Goal: Task Accomplishment & Management: Manage account settings

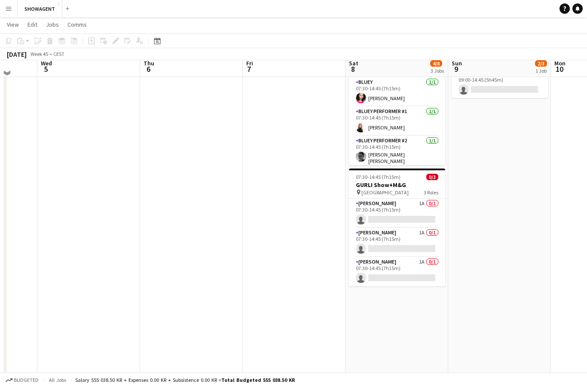
scroll to position [126, 0]
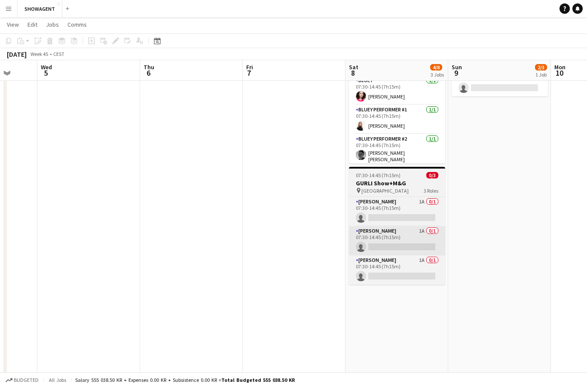
click at [410, 240] on app-card-role "[PERSON_NAME] Sjov 1A 0/1 07:30-14:45 (7h15m) single-neutral-actions" at bounding box center [397, 240] width 96 height 29
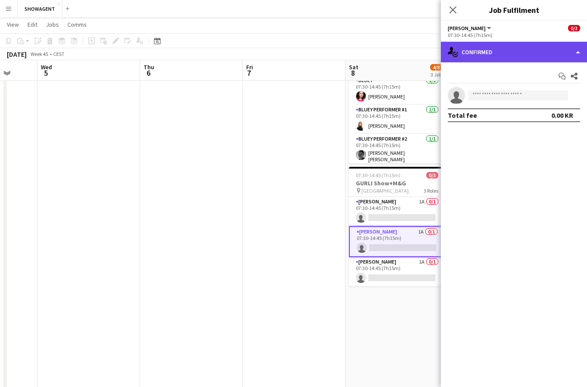
click at [546, 52] on div "single-neutral-actions-check-2 Confirmed" at bounding box center [514, 52] width 146 height 21
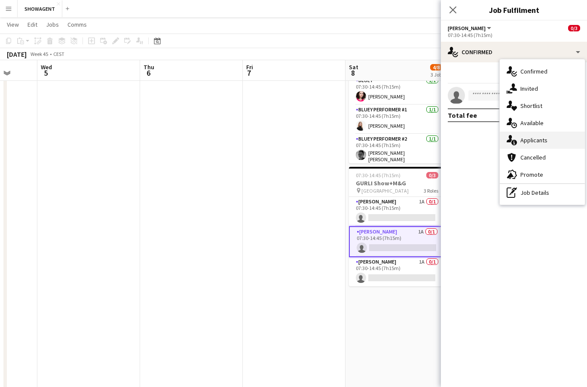
click at [549, 140] on div "single-neutral-actions-information Applicants" at bounding box center [541, 139] width 85 height 17
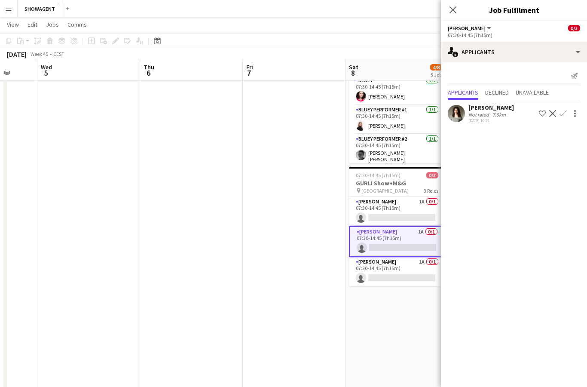
click at [560, 116] on app-icon "Confirm" at bounding box center [562, 113] width 7 height 7
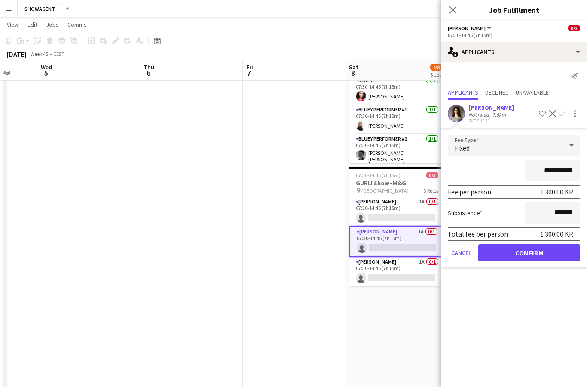
click at [552, 260] on button "Confirm" at bounding box center [529, 252] width 102 height 17
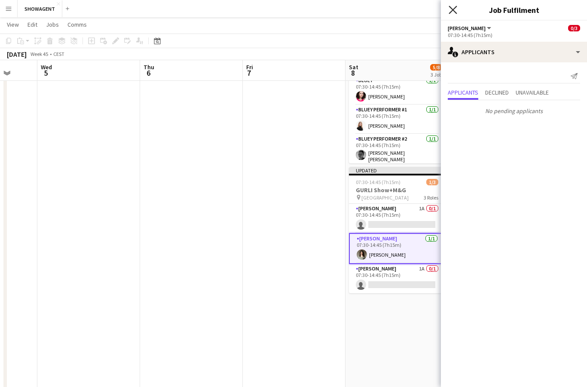
click at [452, 13] on icon "Close pop-in" at bounding box center [452, 10] width 8 height 8
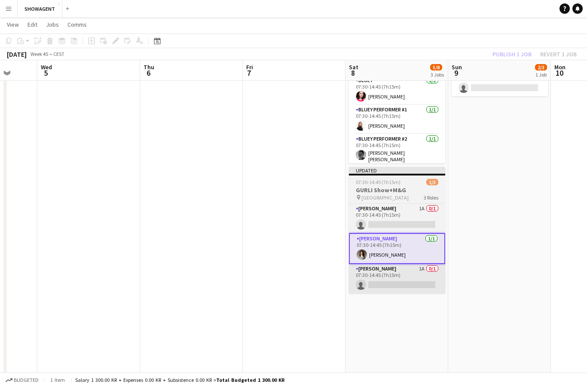
click at [415, 275] on app-card-role "[PERSON_NAME] 1A 0/1 07:30-14:45 (7h15m) single-neutral-actions" at bounding box center [397, 278] width 96 height 29
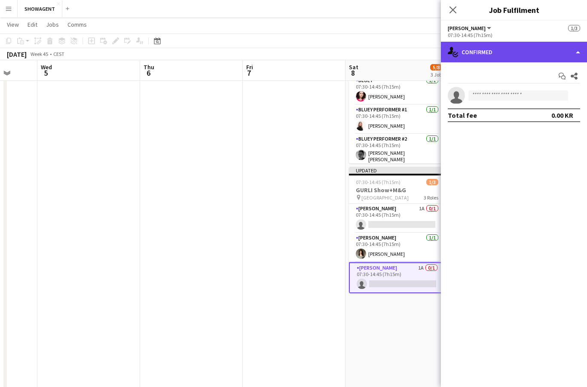
click at [570, 49] on div "single-neutral-actions-check-2 Confirmed" at bounding box center [514, 52] width 146 height 21
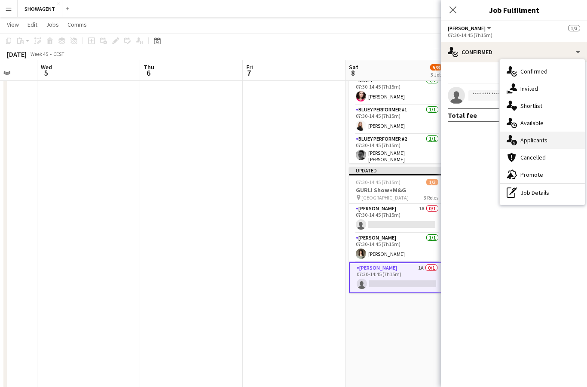
click at [547, 142] on div "single-neutral-actions-information Applicants" at bounding box center [541, 139] width 85 height 17
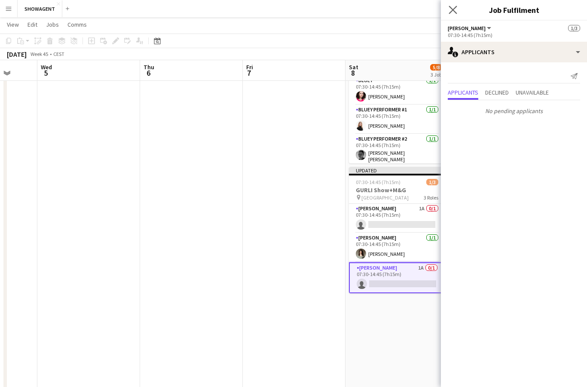
click at [448, 12] on app-icon "Close pop-in" at bounding box center [453, 10] width 12 height 12
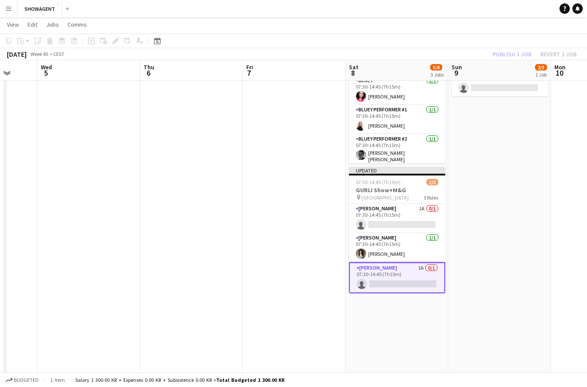
click at [420, 328] on app-date-cell "00:05-23:55 (23h50m) 0/1 SWING 1 Role SWING Dragtbærer 1A 0/1 00:05-23:55 (23h5…" at bounding box center [396, 201] width 103 height 463
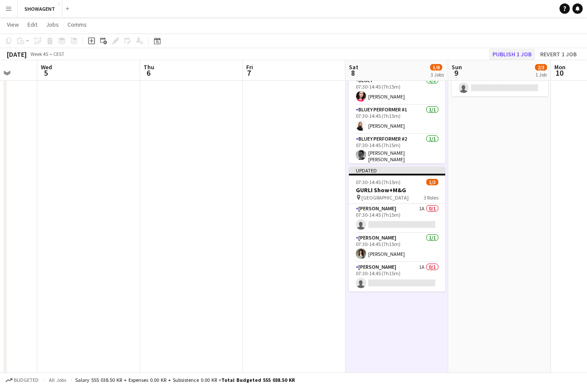
click at [516, 58] on button "Publish 1 job" at bounding box center [512, 54] width 46 height 11
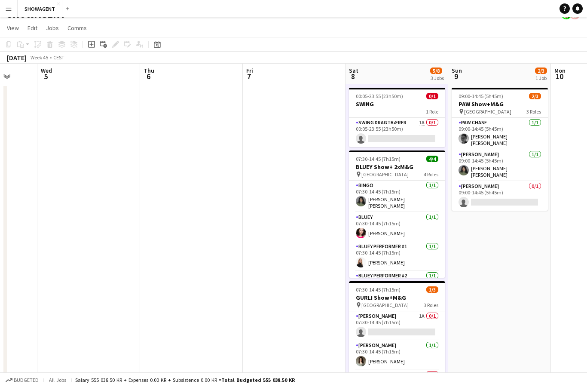
scroll to position [0, 0]
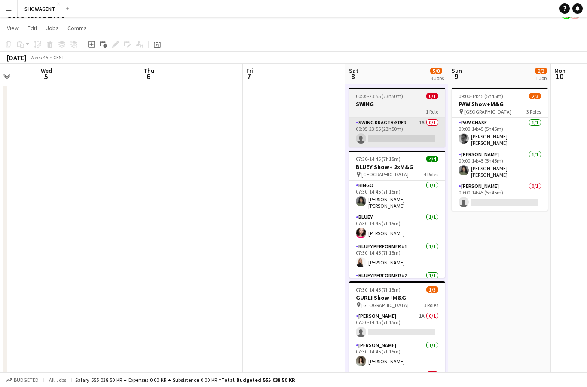
click at [405, 130] on app-card-role "SWING Dragtbærer 1A 0/1 00:05-23:55 (23h50m) single-neutral-actions" at bounding box center [397, 132] width 96 height 29
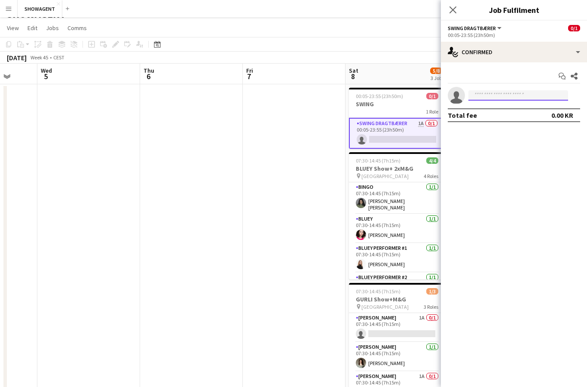
click at [547, 97] on input at bounding box center [518, 95] width 100 height 10
click at [536, 94] on input at bounding box center [518, 95] width 100 height 10
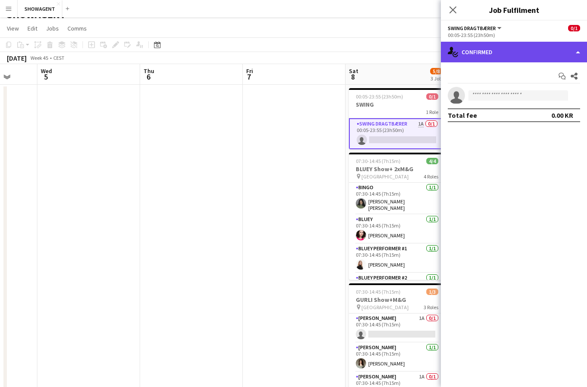
click at [572, 49] on div "single-neutral-actions-check-2 Confirmed" at bounding box center [514, 52] width 146 height 21
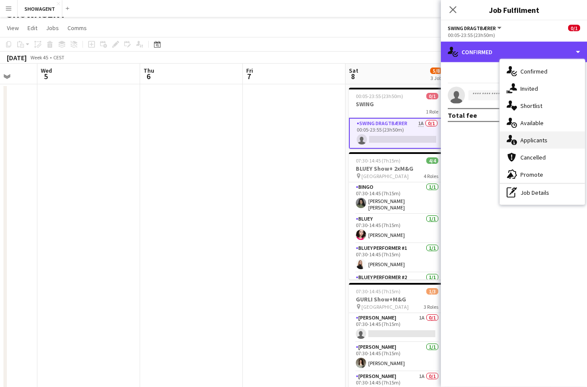
scroll to position [13, 0]
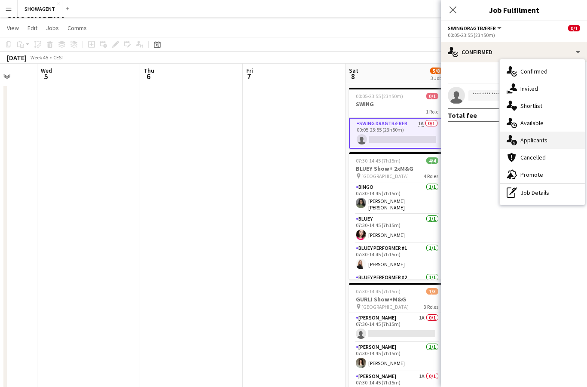
click at [546, 138] on div "single-neutral-actions-information Applicants" at bounding box center [541, 139] width 85 height 17
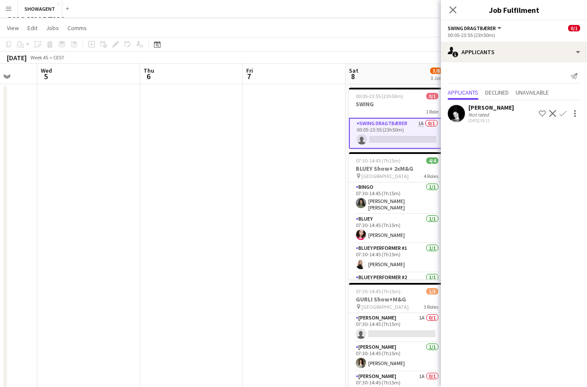
click at [562, 113] on app-icon "Confirm" at bounding box center [562, 113] width 7 height 7
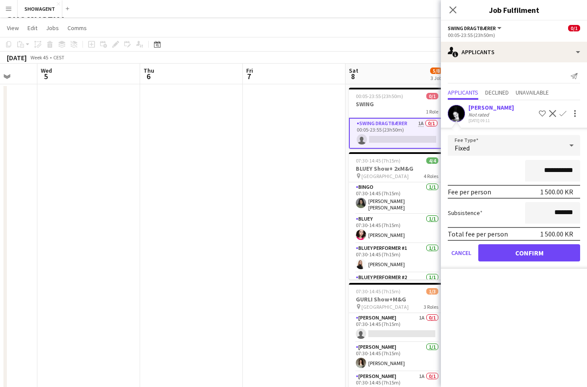
scroll to position [12, 0]
click at [532, 261] on button "Confirm" at bounding box center [529, 252] width 102 height 17
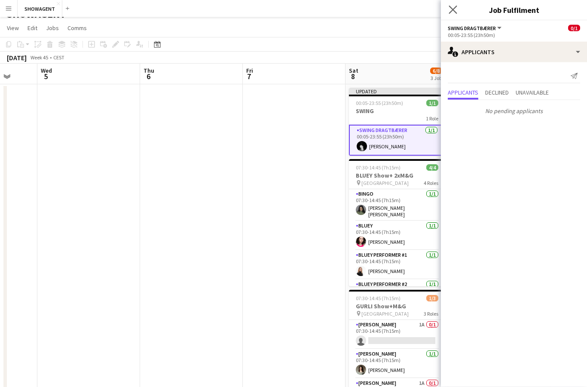
scroll to position [13, 0]
click at [456, 15] on app-icon "Close pop-in" at bounding box center [453, 10] width 12 height 12
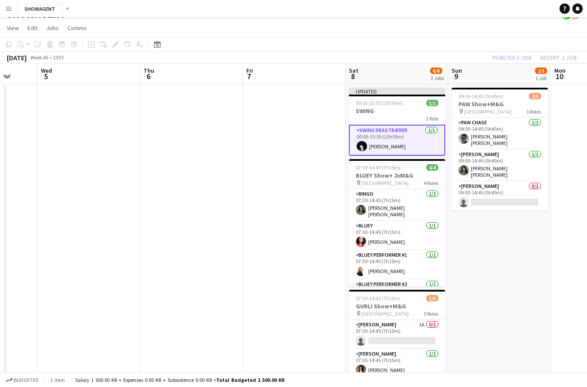
click at [515, 58] on div "Publish 1 job Revert 1 job" at bounding box center [534, 57] width 105 height 11
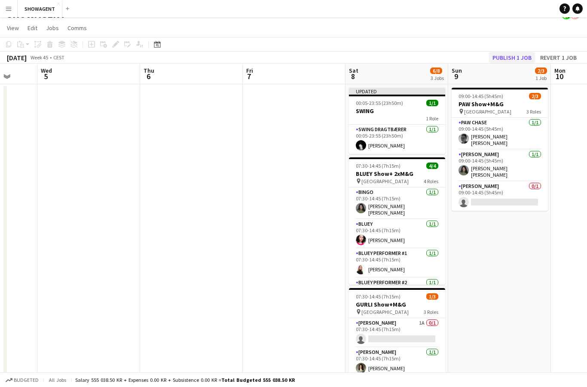
click at [514, 59] on button "Publish 1 job" at bounding box center [512, 57] width 46 height 11
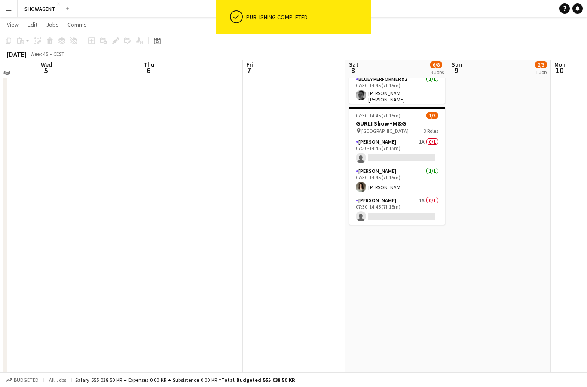
scroll to position [183, 0]
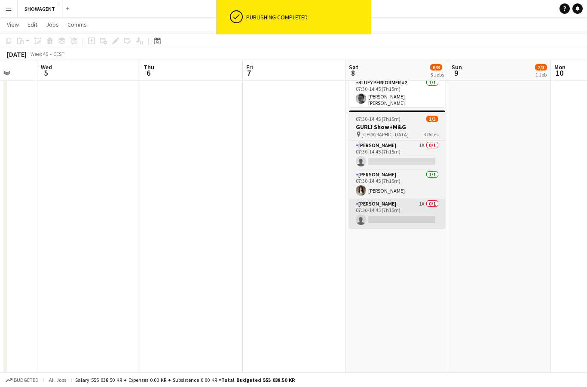
click at [421, 211] on app-card-role "[PERSON_NAME] 1A 0/1 07:30-14:45 (7h15m) single-neutral-actions" at bounding box center [397, 213] width 96 height 29
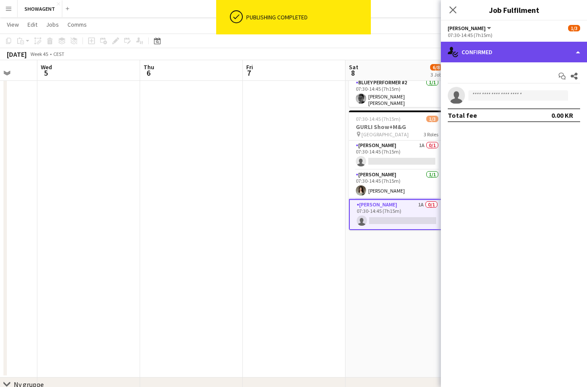
click at [578, 45] on div "single-neutral-actions-check-2 Confirmed" at bounding box center [514, 52] width 146 height 21
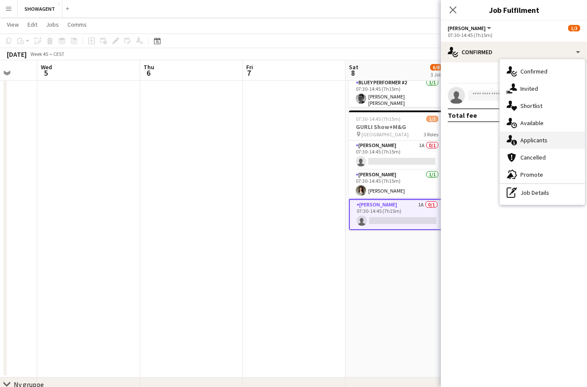
click at [545, 139] on div "single-neutral-actions-information Applicants" at bounding box center [541, 139] width 85 height 17
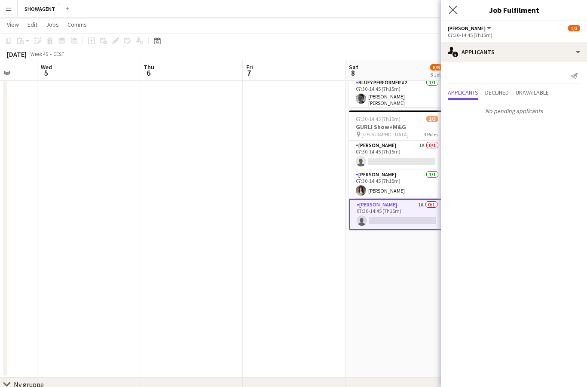
click at [456, 15] on app-icon "Close pop-in" at bounding box center [453, 10] width 12 height 12
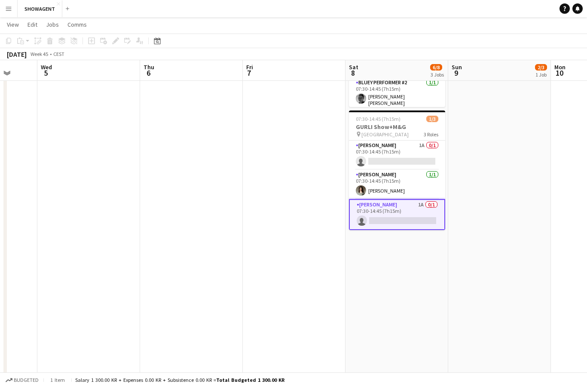
click at [421, 275] on app-date-cell "00:05-23:55 (23h50m) 1/1 SWING 1 Role SWING Dragtbærer [DATE] 00:05-23:55 (23h5…" at bounding box center [396, 145] width 103 height 463
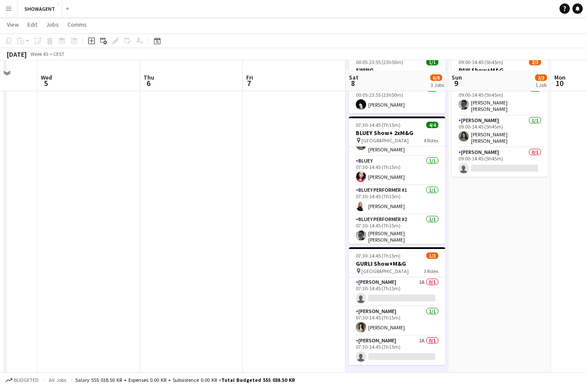
scroll to position [0, 0]
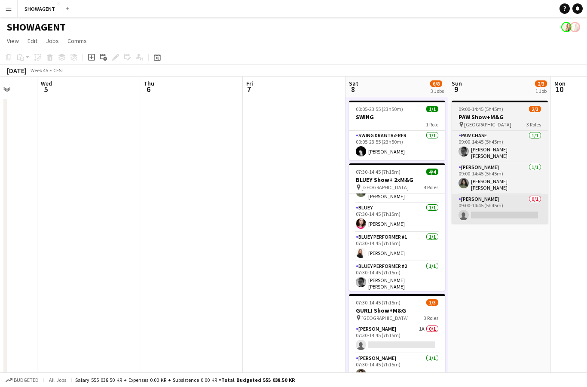
click at [513, 201] on app-card-role "PAW RYDER 0/1 09:00-14:45 (5h45m) single-neutral-actions" at bounding box center [499, 208] width 96 height 29
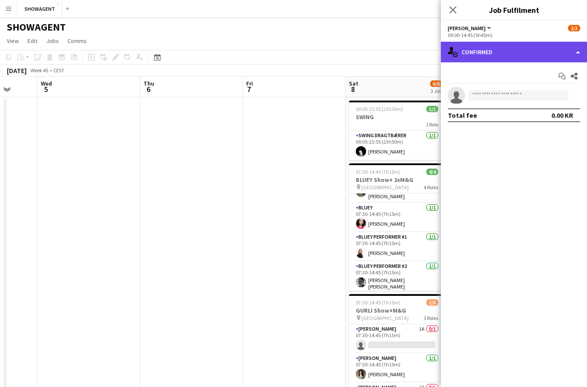
click at [569, 50] on div "single-neutral-actions-check-2 Confirmed" at bounding box center [514, 52] width 146 height 21
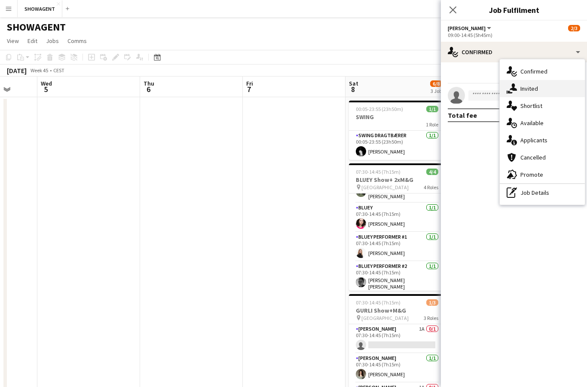
click at [537, 92] on div "single-neutral-actions-share-1 Invited" at bounding box center [541, 88] width 85 height 17
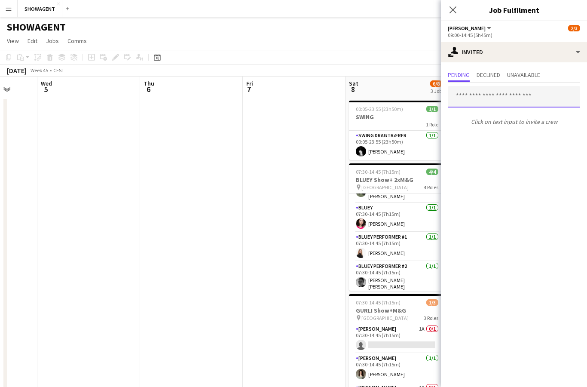
click at [522, 99] on input "text" at bounding box center [513, 96] width 132 height 21
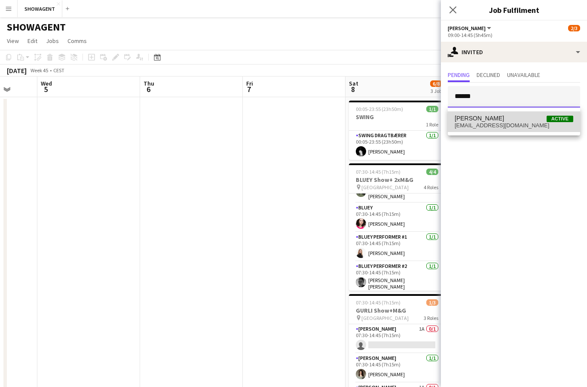
type input "******"
click at [506, 122] on span "[EMAIL_ADDRESS][DOMAIN_NAME]" at bounding box center [513, 125] width 119 height 7
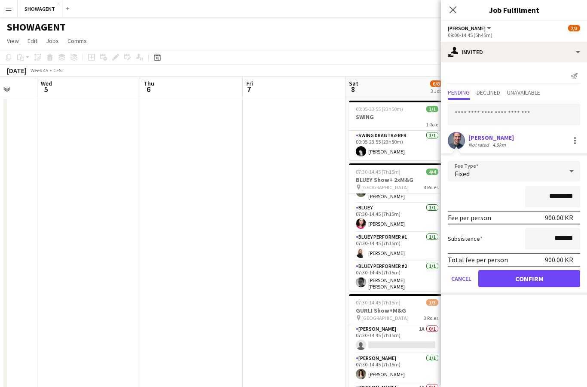
click at [545, 277] on button "Confirm" at bounding box center [529, 278] width 102 height 17
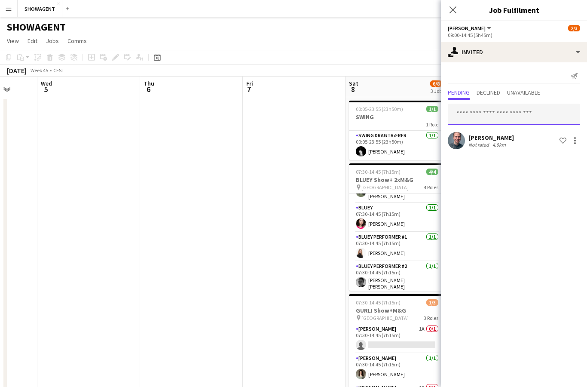
click at [514, 117] on input "text" at bounding box center [513, 114] width 132 height 21
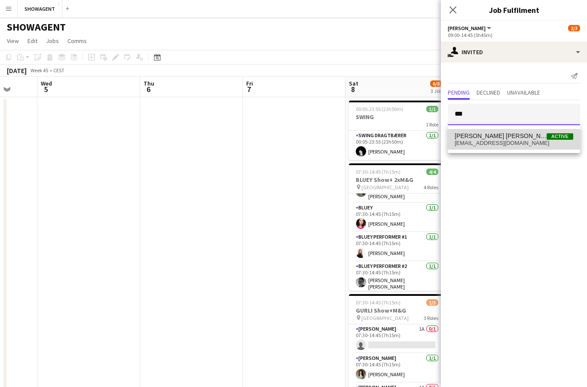
type input "***"
click at [510, 142] on span "[EMAIL_ADDRESS][DOMAIN_NAME]" at bounding box center [513, 143] width 119 height 7
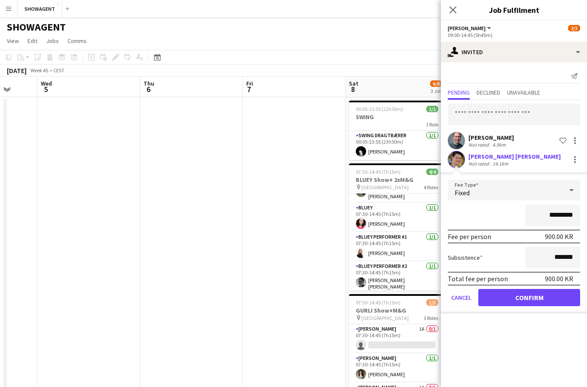
click at [538, 296] on button "Confirm" at bounding box center [529, 297] width 102 height 17
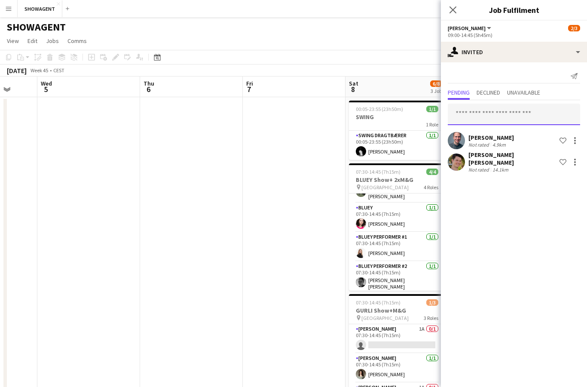
click at [519, 115] on input "text" at bounding box center [513, 114] width 132 height 21
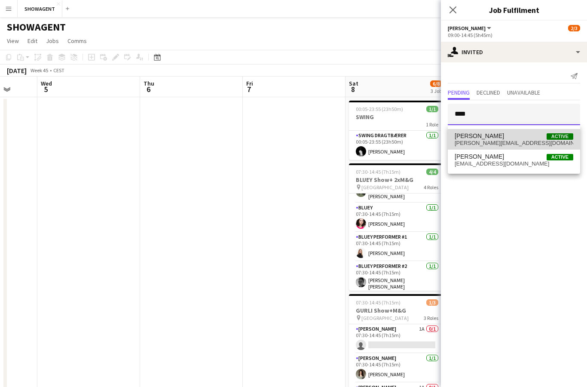
type input "****"
click at [489, 143] on span "[PERSON_NAME][EMAIL_ADDRESS][DOMAIN_NAME]" at bounding box center [513, 143] width 119 height 7
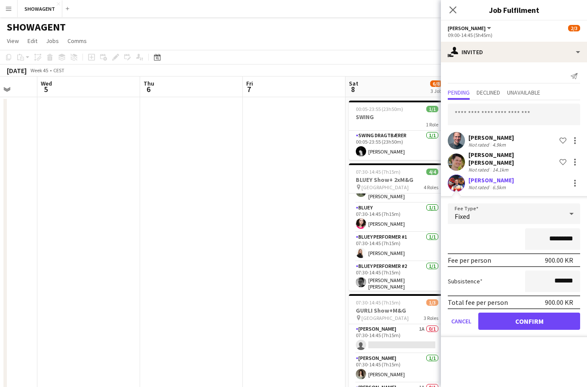
click at [537, 316] on button "Confirm" at bounding box center [529, 320] width 102 height 17
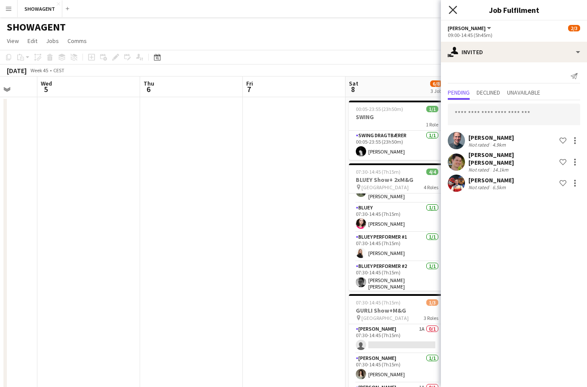
click at [455, 11] on icon "Close pop-in" at bounding box center [452, 10] width 8 height 8
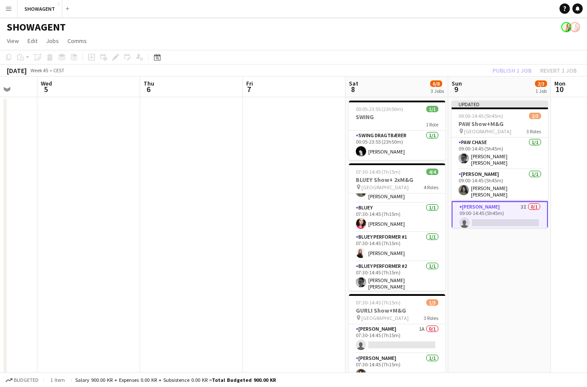
click at [516, 74] on div "Publish 1 job Revert 1 job" at bounding box center [534, 70] width 105 height 11
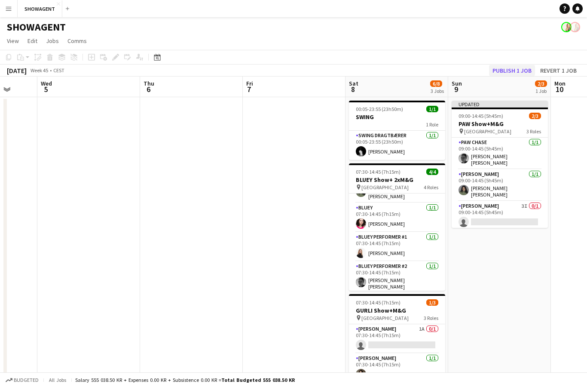
click at [517, 70] on button "Publish 1 job" at bounding box center [512, 70] width 46 height 11
